Goal: Task Accomplishment & Management: Complete application form

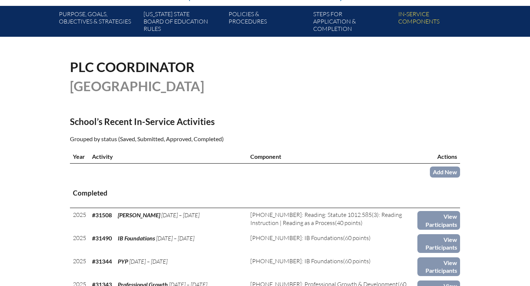
scroll to position [232, 0]
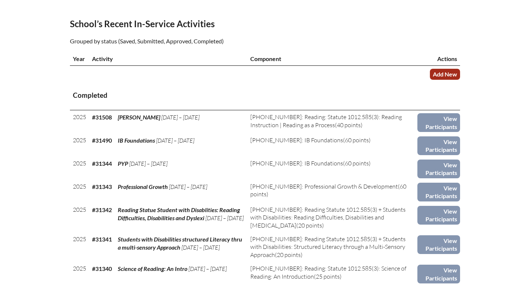
click at [440, 79] on link "Add New" at bounding box center [445, 74] width 30 height 11
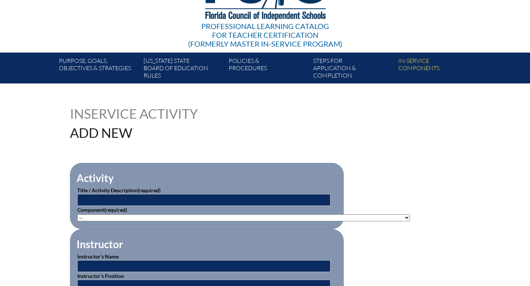
scroll to position [163, 0]
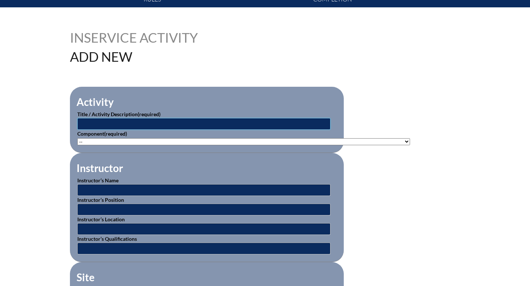
click at [266, 123] on input "text" at bounding box center [203, 124] width 253 height 12
click at [157, 125] on input "Teaching Studenst with Disabilties in" at bounding box center [203, 124] width 253 height 12
click at [191, 121] on input "Teaching Studenst with Disabilities in" at bounding box center [203, 124] width 253 height 12
type input "Teaching Studenst with Disabilities in the Content Areas"
click at [191, 140] on select"]"] "-- 1-000-001: Appropriate Art Activities 1-000-002: Concept and Art Process for…" at bounding box center [243, 141] width 333 height 7
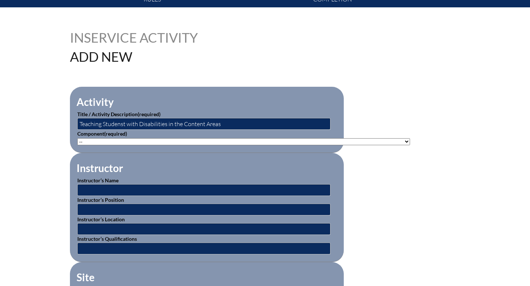
click at [218, 143] on select"]"] "-- 1-000-001: Appropriate Art Activities 1-000-002: Concept and Art Process for…" at bounding box center [243, 141] width 333 height 7
select select"]"] "236994"
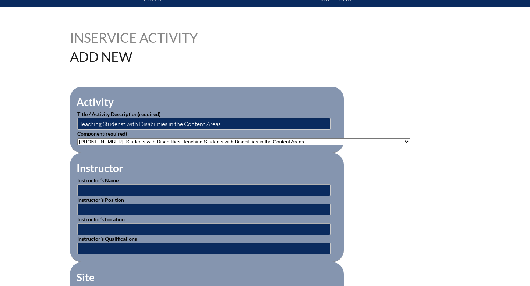
click at [77, 138] on select"]"] "-- 1-000-001: Appropriate Art Activities 1-000-002: Concept and Art Process for…" at bounding box center [243, 141] width 333 height 7
click at [201, 191] on input "text" at bounding box center [203, 190] width 253 height 12
type input "Varies"
click at [126, 210] on input "text" at bounding box center [203, 210] width 253 height 12
type input "Online"
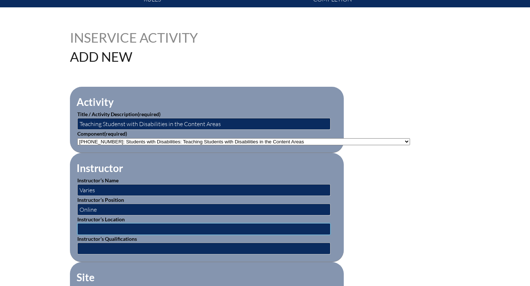
click at [128, 228] on input "text" at bounding box center [203, 229] width 253 height 12
type input "Online"
click at [125, 250] on input "text" at bounding box center [203, 249] width 253 height 12
type input "Varies"
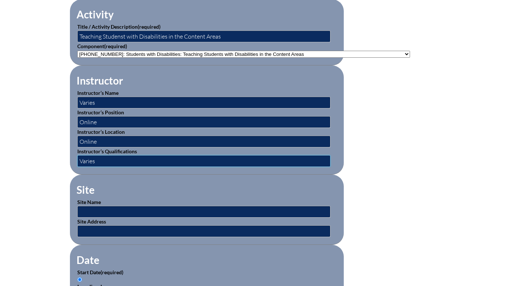
scroll to position [254, 0]
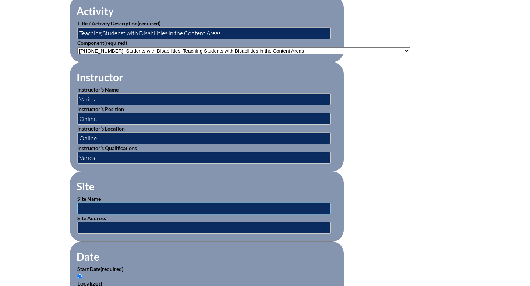
click at [113, 208] on input "text" at bounding box center [203, 209] width 253 height 12
type input "BEESS"
click at [115, 226] on input "text" at bounding box center [203, 228] width 253 height 12
click at [108, 206] on input "BEESS" at bounding box center [203, 209] width 253 height 12
drag, startPoint x: 108, startPoint y: 206, endPoint x: 82, endPoint y: 206, distance: 25.8
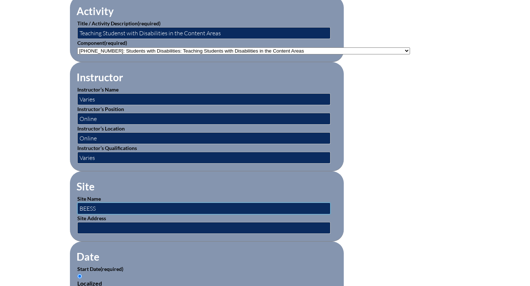
click at [82, 206] on input "BEESS" at bounding box center [203, 209] width 253 height 12
type input "[GEOGRAPHIC_DATA]"
click at [135, 226] on input "text" at bounding box center [203, 228] width 253 height 12
type input "6189 Winter Garden-Vineland Road Windermere, Florida 39706"
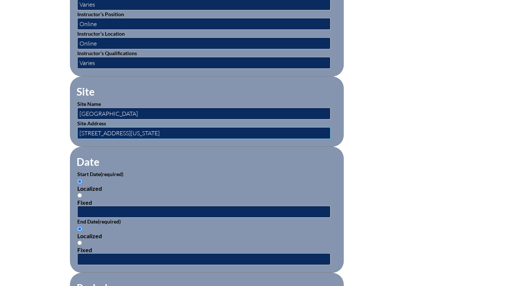
scroll to position [350, 0]
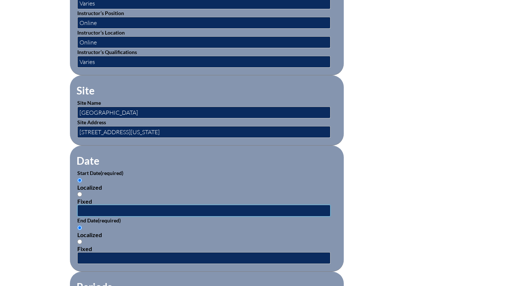
click at [81, 209] on input "text" at bounding box center [203, 211] width 253 height 12
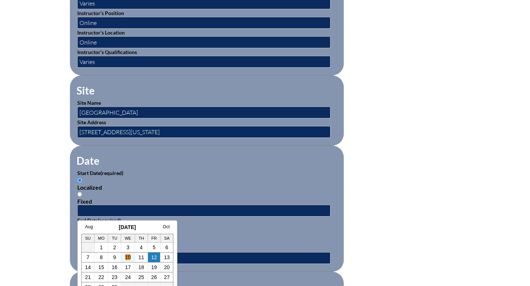
click at [130, 255] on link "10" at bounding box center [128, 258] width 6 height 6
type input "2025-09-10 10:29 AM"
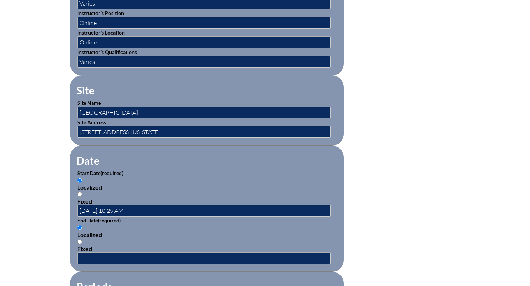
click at [81, 228] on input "Localized" at bounding box center [79, 228] width 5 height 5
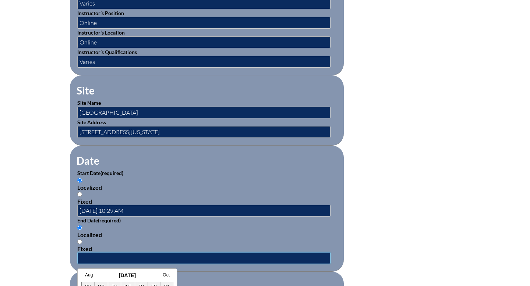
click at [88, 262] on input "text" at bounding box center [203, 258] width 253 height 12
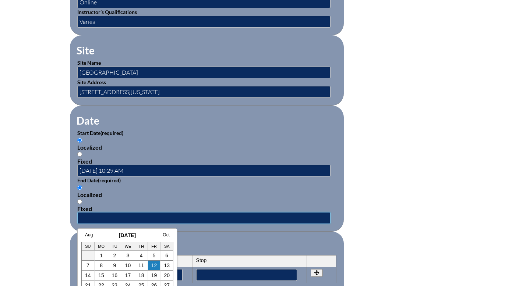
scroll to position [396, 0]
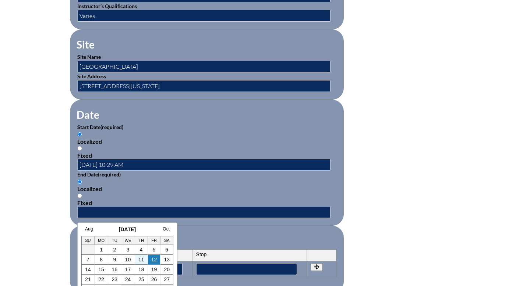
click at [139, 264] on td "11" at bounding box center [141, 260] width 13 height 10
click at [141, 259] on link "11" at bounding box center [141, 260] width 6 height 6
type input "2025-09-11 10:29 AM"
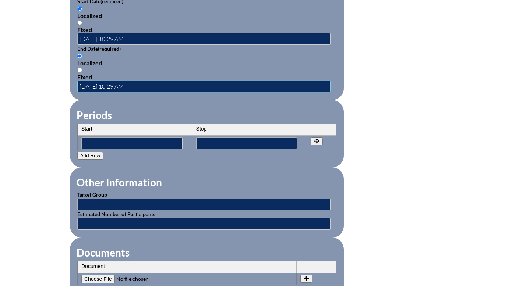
scroll to position [582, 0]
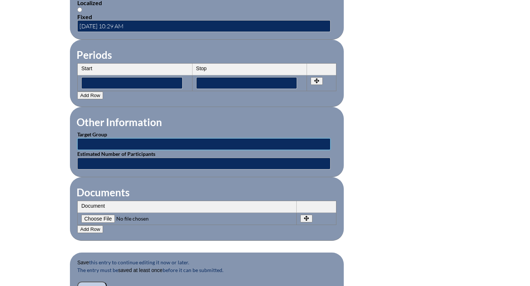
click at [144, 145] on input "text" at bounding box center [203, 144] width 253 height 12
type input "Teachers"
click at [136, 164] on input "text" at bounding box center [203, 164] width 253 height 12
type input "1"
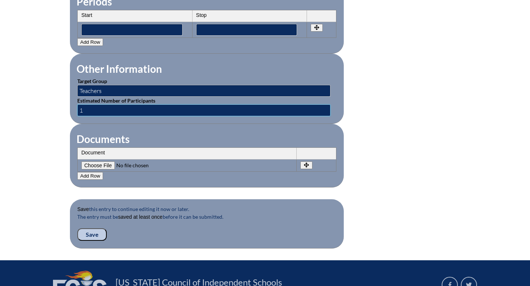
scroll to position [638, 0]
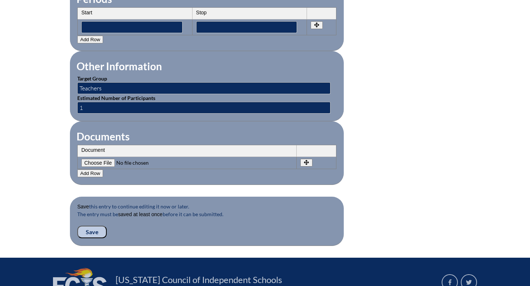
click at [93, 232] on input "Save" at bounding box center [91, 232] width 29 height 13
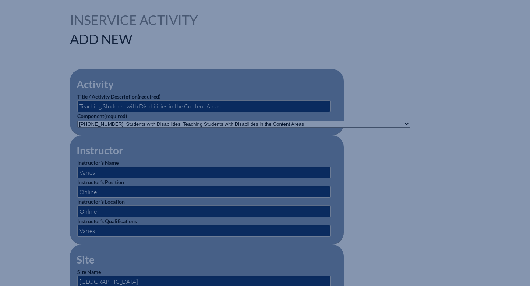
scroll to position [178, 0]
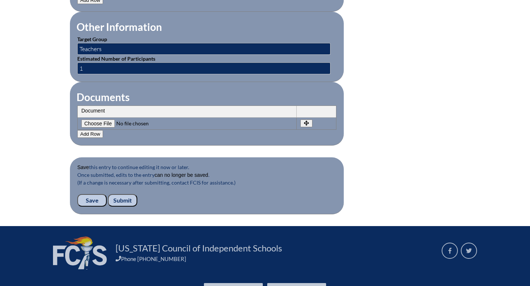
scroll to position [737, 0]
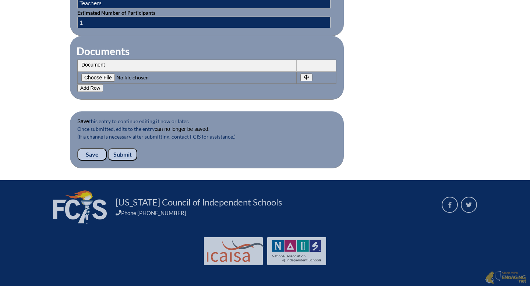
click at [128, 155] on input "Submit" at bounding box center [122, 154] width 29 height 13
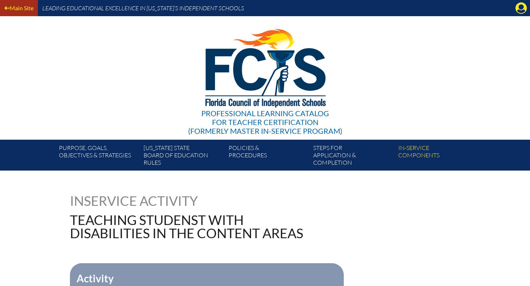
click at [7, 7] on icon at bounding box center [6, 8] width 5 height 6
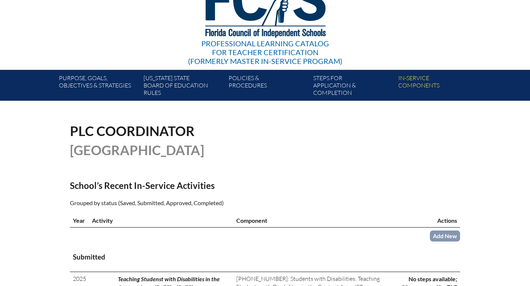
scroll to position [210, 0]
